Goal: Information Seeking & Learning: Learn about a topic

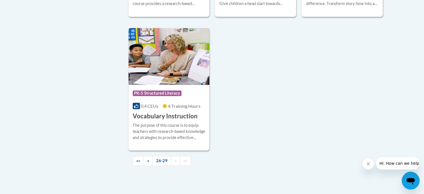
scroll to position [254, 0]
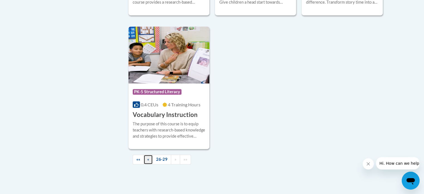
click at [147, 160] on span "«" at bounding box center [148, 159] width 2 height 5
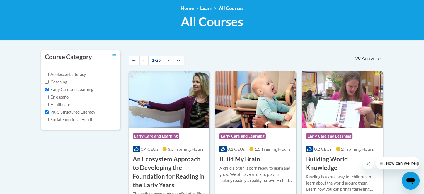
scroll to position [80, 0]
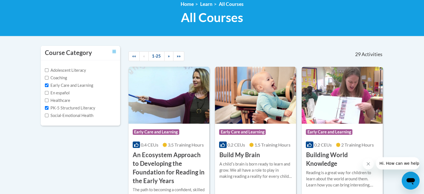
click at [80, 116] on label "Social-Emotional Health" at bounding box center [69, 115] width 49 height 6
click at [49, 116] on input "Social-Emotional Health" at bounding box center [47, 116] width 4 height 4
checkbox input "true"
click at [49, 85] on label "Early Care and Learning" at bounding box center [69, 85] width 48 height 6
click at [49, 85] on input "Early Care and Learning" at bounding box center [47, 85] width 4 height 4
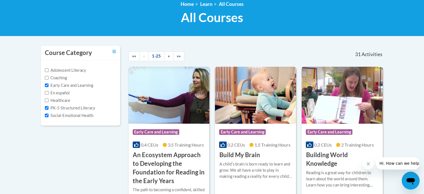
checkbox input "false"
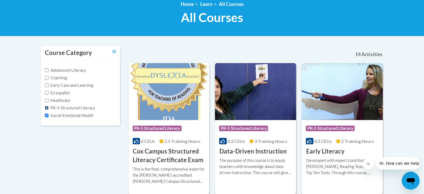
click at [48, 107] on input "PK-5 Structured Literacy" at bounding box center [47, 108] width 4 height 4
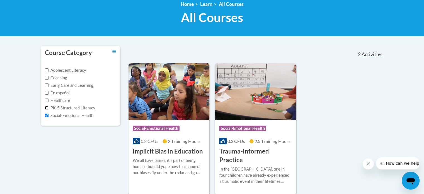
click at [46, 108] on input "PK-5 Structured Literacy" at bounding box center [47, 108] width 4 height 4
checkbox input "true"
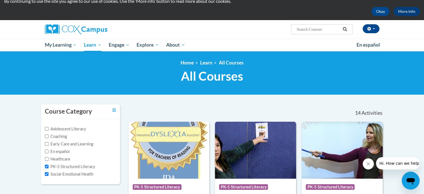
scroll to position [0, 0]
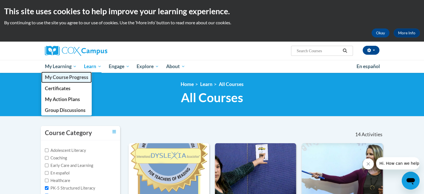
click at [68, 78] on span "My Course Progress" at bounding box center [67, 77] width 44 height 6
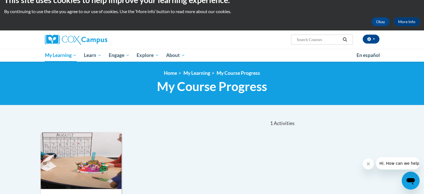
scroll to position [11, 0]
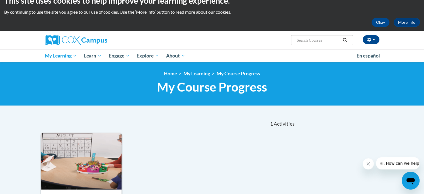
drag, startPoint x: 425, startPoint y: 22, endPoint x: 414, endPoint y: 33, distance: 14.8
click at [414, 33] on html "This site uses cookies to help improve your learning experience. By continuing …" at bounding box center [212, 86] width 424 height 194
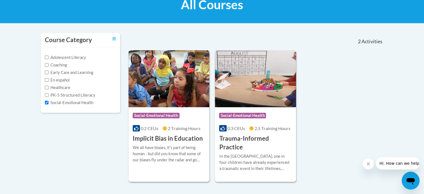
scroll to position [97, 0]
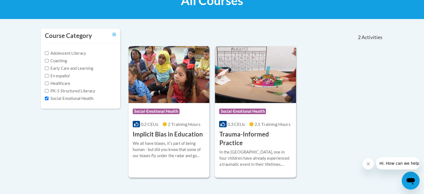
click at [50, 68] on label "Early Care and Learning" at bounding box center [69, 68] width 48 height 6
click at [49, 68] on input "Early Care and Learning" at bounding box center [47, 68] width 4 height 4
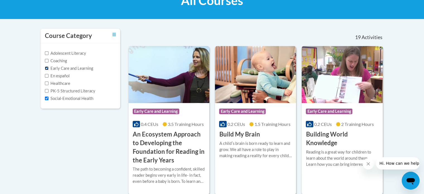
click at [48, 69] on input "Early Care and Learning" at bounding box center [47, 68] width 4 height 4
checkbox input "false"
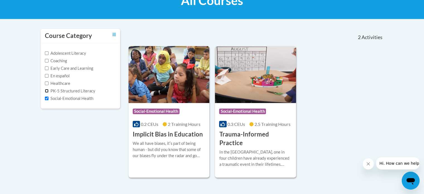
click at [47, 91] on input "PK-5 Structured Literacy" at bounding box center [47, 91] width 4 height 4
checkbox input "true"
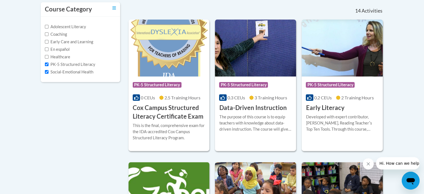
scroll to position [115, 0]
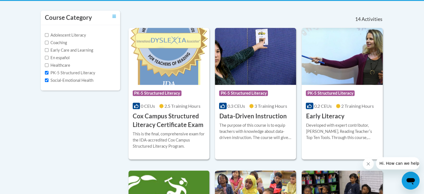
click at [83, 51] on label "Early Care and Learning" at bounding box center [69, 50] width 48 height 6
click at [49, 51] on input "Early Care and Learning" at bounding box center [47, 50] width 4 height 4
checkbox input "true"
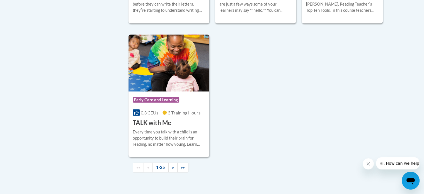
scroll to position [1281, 0]
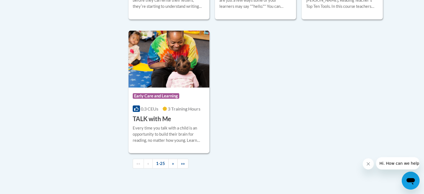
drag, startPoint x: 426, startPoint y: 30, endPoint x: 27, endPoint y: 8, distance: 399.9
click at [175, 169] on link "»" at bounding box center [173, 164] width 9 height 10
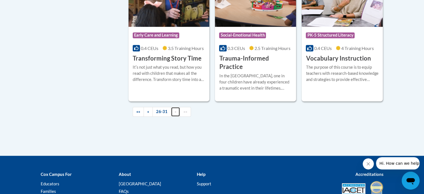
scroll to position [261, 0]
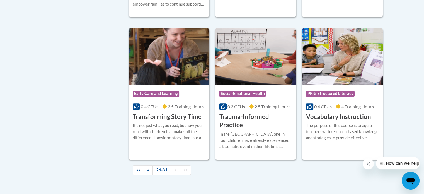
click at [162, 116] on h3 "Transforming Story Time" at bounding box center [167, 116] width 69 height 9
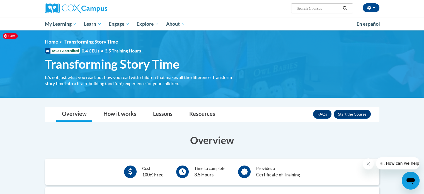
scroll to position [29, 0]
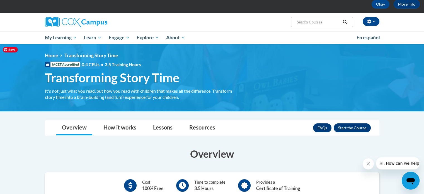
drag, startPoint x: 427, startPoint y: 46, endPoint x: 396, endPoint y: 56, distance: 32.5
click at [396, 56] on html "This site uses cookies to help improve your learning experience. By continuing …" at bounding box center [212, 68] width 424 height 194
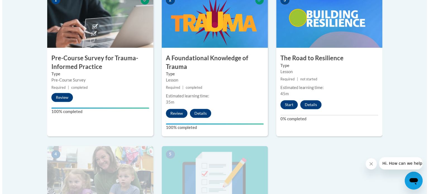
scroll to position [203, 0]
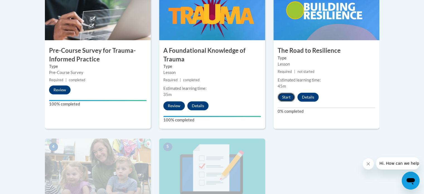
click at [285, 99] on button "Start" at bounding box center [286, 97] width 17 height 9
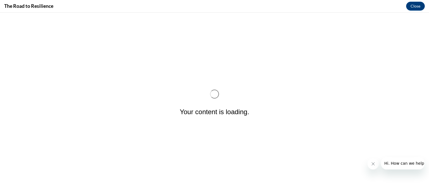
scroll to position [0, 0]
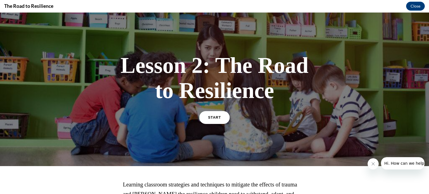
click at [213, 118] on span "START" at bounding box center [214, 118] width 13 height 4
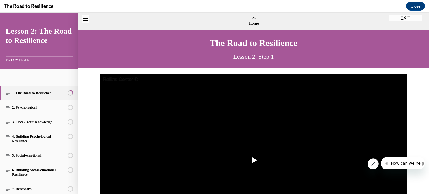
scroll to position [17, 0]
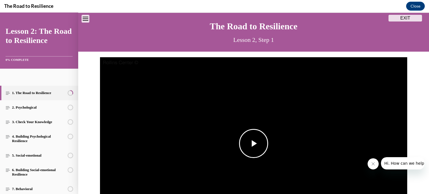
click at [253, 143] on span "Video player" at bounding box center [253, 143] width 0 height 0
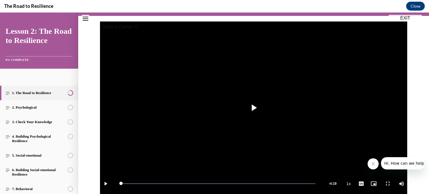
scroll to position [108, 0]
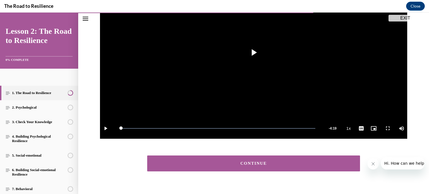
click at [276, 158] on button "CONTINUE" at bounding box center [253, 163] width 213 height 16
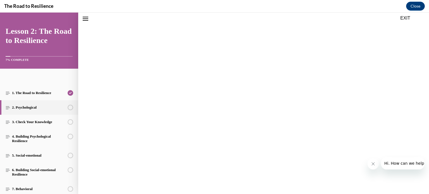
scroll to position [17, 0]
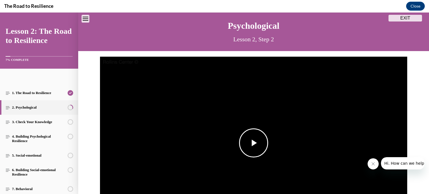
click at [253, 143] on span "Video player" at bounding box center [253, 143] width 0 height 0
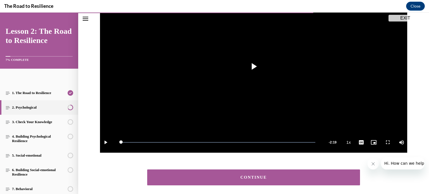
scroll to position [97, 0]
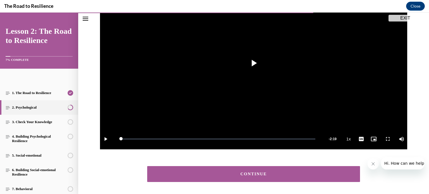
click at [295, 170] on button "CONTINUE" at bounding box center [253, 174] width 213 height 16
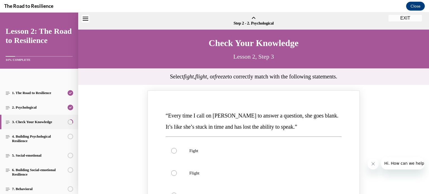
scroll to position [17, 0]
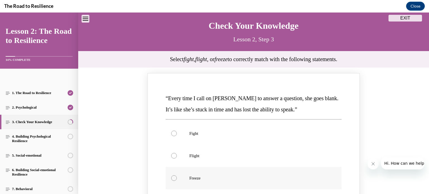
click at [209, 176] on p "Freeze" at bounding box center [258, 178] width 138 height 6
click at [177, 176] on input "Freeze" at bounding box center [174, 178] width 6 height 6
radio input "true"
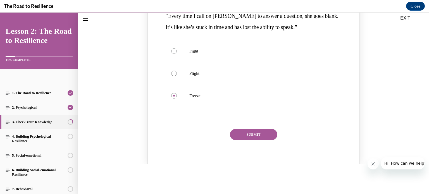
scroll to position [100, 0]
click at [258, 128] on button "SUBMIT" at bounding box center [253, 133] width 47 height 11
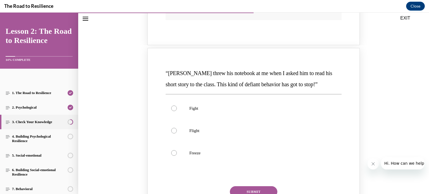
scroll to position [288, 0]
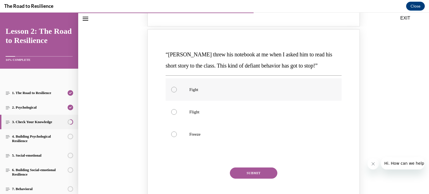
click at [191, 90] on p "Fight" at bounding box center [258, 90] width 138 height 6
click at [177, 90] on input "Fight" at bounding box center [174, 90] width 6 height 6
radio input "true"
click at [245, 169] on button "SUBMIT" at bounding box center [253, 172] width 47 height 11
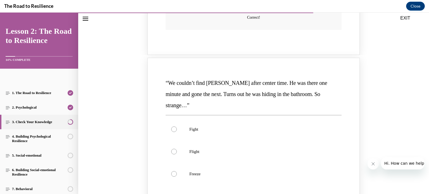
scroll to position [487, 0]
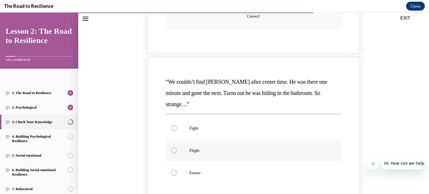
click at [207, 148] on p "Flight" at bounding box center [258, 151] width 138 height 6
click at [177, 148] on input "Flight" at bounding box center [174, 151] width 6 height 6
radio input "true"
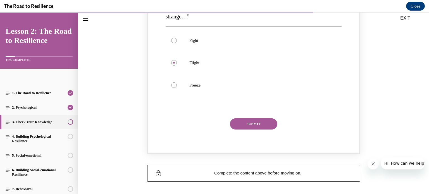
scroll to position [583, 0]
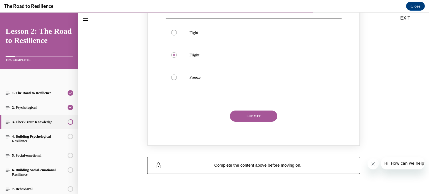
click at [250, 110] on button "SUBMIT" at bounding box center [253, 115] width 47 height 11
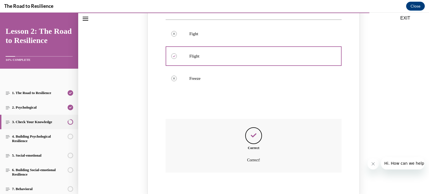
scroll to position [632, 0]
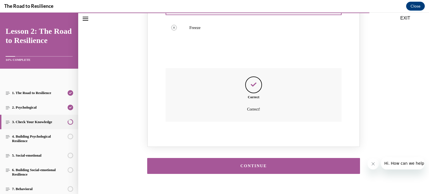
click at [269, 164] on div "CONTINUE" at bounding box center [253, 166] width 195 height 4
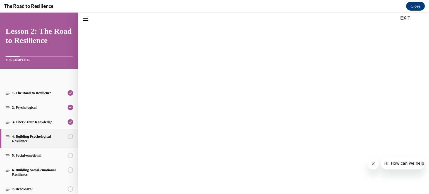
scroll to position [17, 0]
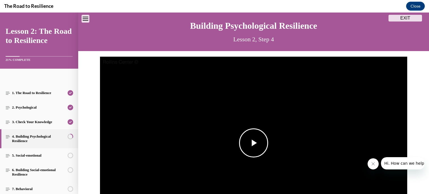
click at [253, 143] on span "Video player" at bounding box center [253, 143] width 0 height 0
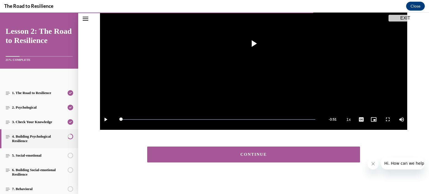
scroll to position [117, 0]
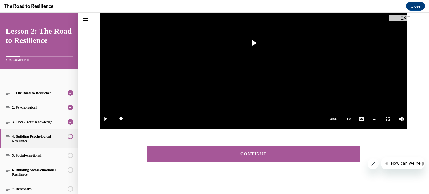
click at [235, 159] on button "CONTINUE" at bounding box center [253, 154] width 213 height 16
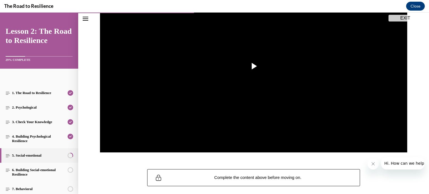
scroll to position [106, 0]
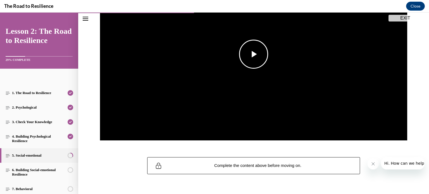
click at [253, 54] on span "Video player" at bounding box center [253, 54] width 0 height 0
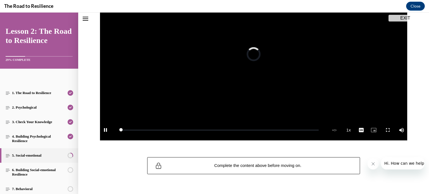
scroll to position [61, 0]
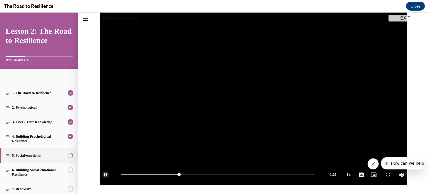
click at [103, 175] on span "Video player" at bounding box center [105, 175] width 11 height 0
